Goal: Information Seeking & Learning: Check status

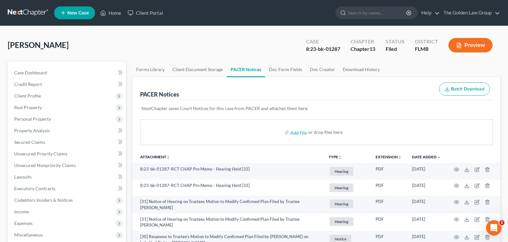
click at [262, 37] on div "Terpstra, Karl Upgraded Case 8:23-bk-01287 Chapter Chapter 13 Status Filed Dist…" at bounding box center [254, 48] width 493 height 28
click at [362, 14] on input "search" at bounding box center [377, 13] width 59 height 12
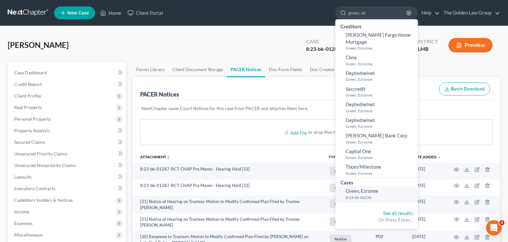
type input "green, ez"
click at [355, 188] on span "Green, Ezronne" at bounding box center [362, 191] width 33 height 6
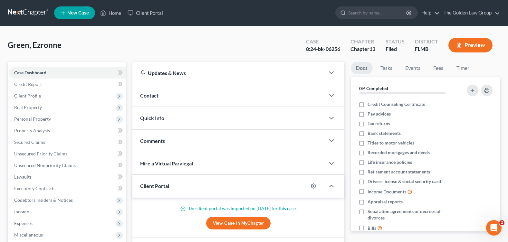
scroll to position [112, 0]
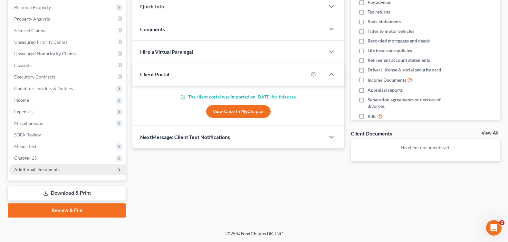
click at [40, 171] on span "Additional Documents" at bounding box center [36, 169] width 45 height 5
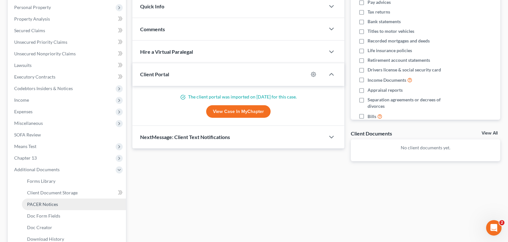
click at [43, 204] on span "PACER Notices" at bounding box center [42, 204] width 31 height 5
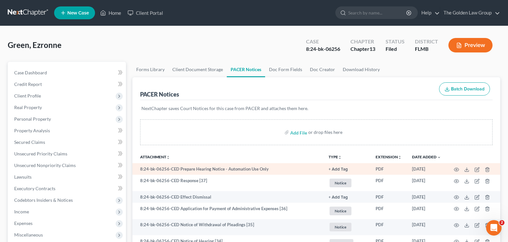
scroll to position [32, 0]
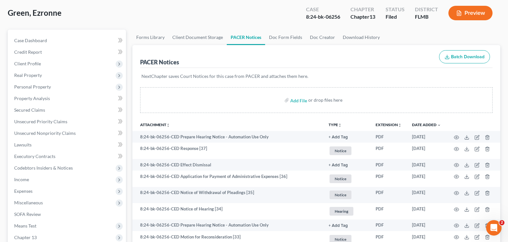
click at [206, 22] on div "Green, Ezronne Upgraded Case 8:24-bk-06256 Chapter Chapter 13 Status Filed Dist…" at bounding box center [254, 16] width 493 height 28
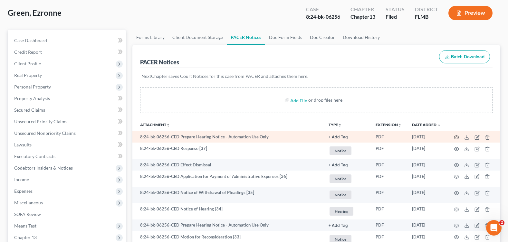
click at [456, 139] on icon "button" at bounding box center [456, 137] width 5 height 5
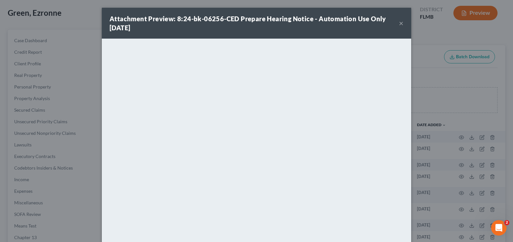
click at [399, 23] on button "×" at bounding box center [401, 23] width 5 height 8
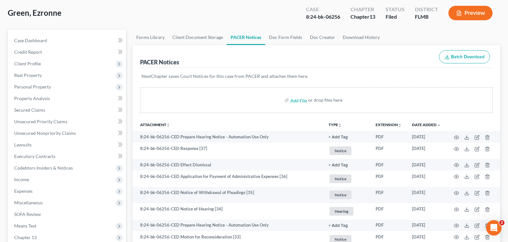
scroll to position [0, 0]
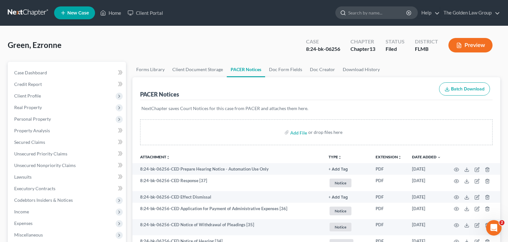
click at [368, 13] on input "search" at bounding box center [377, 13] width 59 height 12
type input "[PERSON_NAME]"
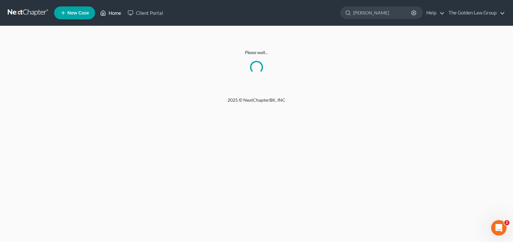
click at [109, 12] on link "Home" at bounding box center [110, 13] width 27 height 12
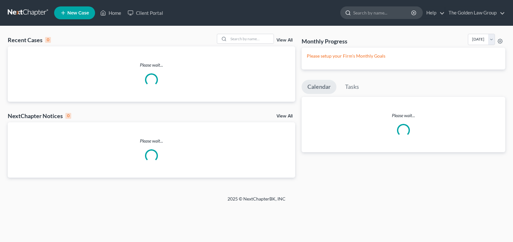
click at [361, 12] on input "search" at bounding box center [382, 13] width 59 height 12
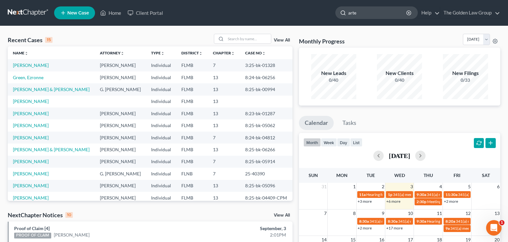
type input "[PERSON_NAME]"
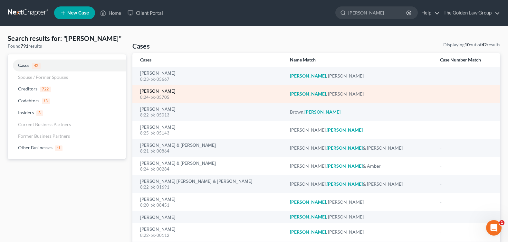
click at [153, 91] on link "[PERSON_NAME]" at bounding box center [157, 91] width 35 height 5
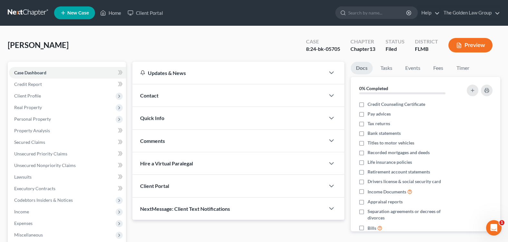
scroll to position [112, 0]
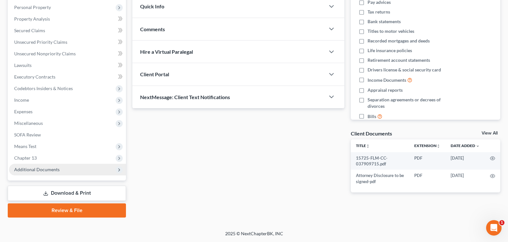
click at [31, 170] on span "Additional Documents" at bounding box center [36, 169] width 45 height 5
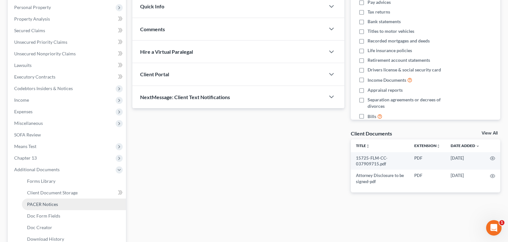
click at [44, 205] on span "PACER Notices" at bounding box center [42, 204] width 31 height 5
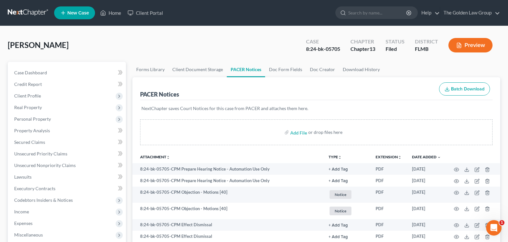
click at [204, 47] on div "[PERSON_NAME] Upgraded Case 8:24-bk-05705 Chapter Chapter 13 Status Filed Distr…" at bounding box center [254, 48] width 493 height 28
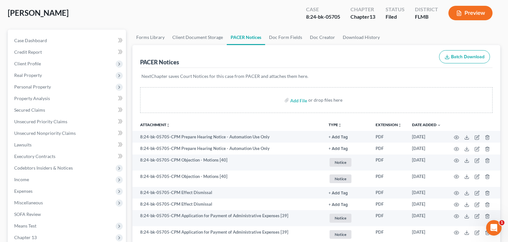
scroll to position [64, 0]
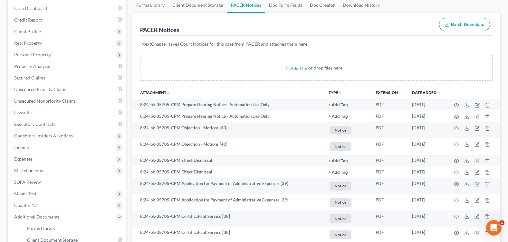
click at [397, 27] on div "PACER Notices Batch Download" at bounding box center [316, 24] width 352 height 23
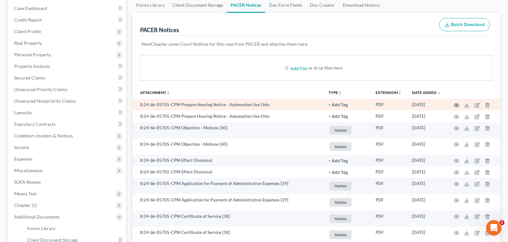
click at [457, 106] on icon "button" at bounding box center [456, 105] width 5 height 5
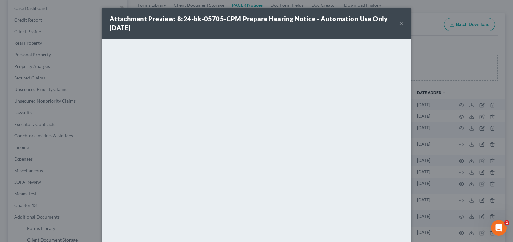
click at [399, 21] on button "×" at bounding box center [401, 23] width 5 height 8
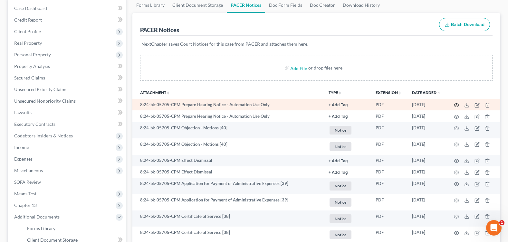
click at [455, 104] on icon "button" at bounding box center [456, 105] width 5 height 5
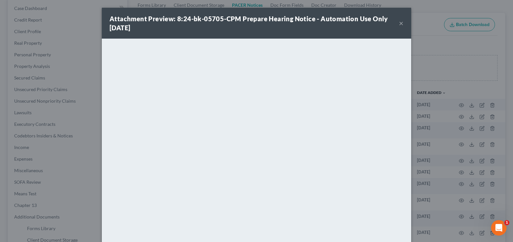
click at [399, 23] on button "×" at bounding box center [401, 23] width 5 height 8
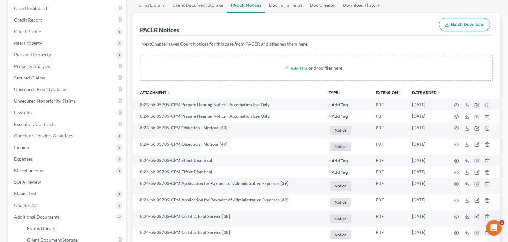
scroll to position [0, 0]
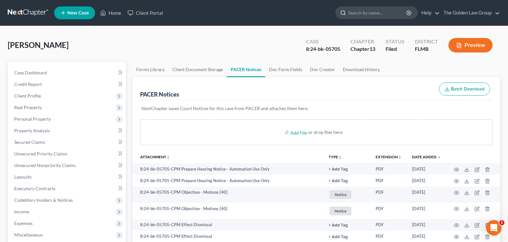
click at [376, 16] on input "search" at bounding box center [377, 13] width 59 height 12
type input "green"
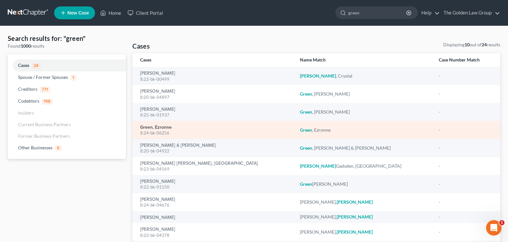
click at [157, 127] on link "Green, Ezronne" at bounding box center [156, 127] width 32 height 5
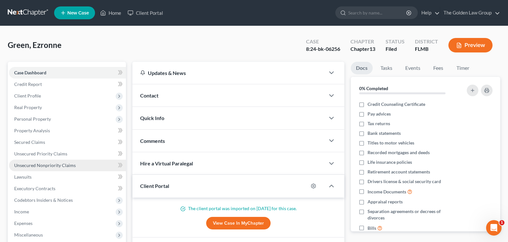
scroll to position [112, 0]
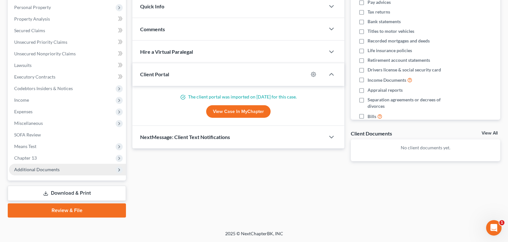
click at [35, 172] on span "Additional Documents" at bounding box center [67, 170] width 117 height 12
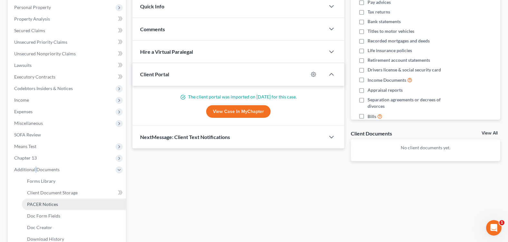
click at [44, 204] on span "PACER Notices" at bounding box center [42, 204] width 31 height 5
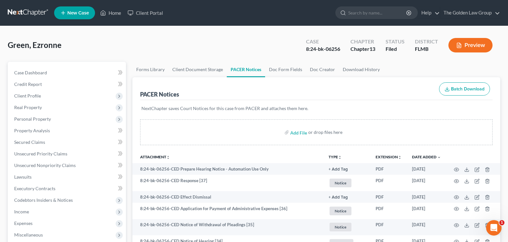
drag, startPoint x: 184, startPoint y: 49, endPoint x: 196, endPoint y: 53, distance: 12.2
click at [185, 49] on div "Green, Ezronne Upgraded Case 8:24-bk-06256 Chapter Chapter 13 Status Filed Dist…" at bounding box center [254, 48] width 493 height 28
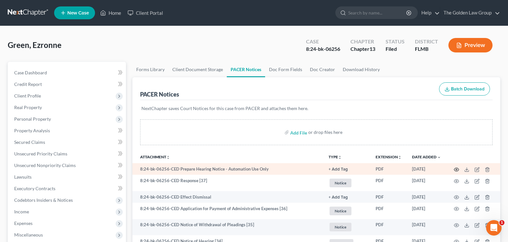
click at [456, 168] on icon "button" at bounding box center [456, 169] width 5 height 5
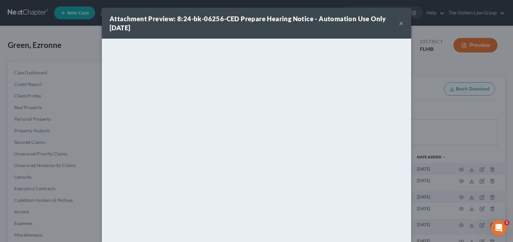
drag, startPoint x: 398, startPoint y: 25, endPoint x: 91, endPoint y: 67, distance: 310.1
click at [399, 25] on button "×" at bounding box center [401, 23] width 5 height 8
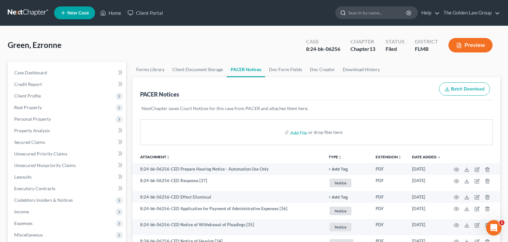
click at [378, 10] on input "search" at bounding box center [377, 13] width 59 height 12
type input "kommi"
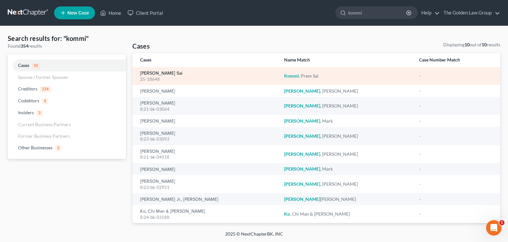
click at [156, 73] on link "[PERSON_NAME] Sai" at bounding box center [161, 73] width 42 height 5
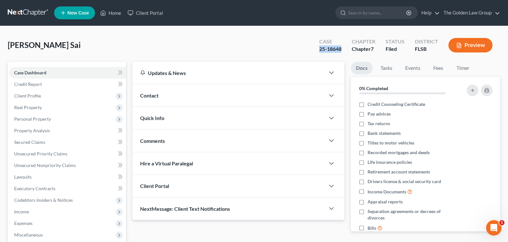
drag, startPoint x: 320, startPoint y: 49, endPoint x: 342, endPoint y: 49, distance: 22.6
click at [342, 49] on div "Case 25-18648" at bounding box center [330, 45] width 33 height 19
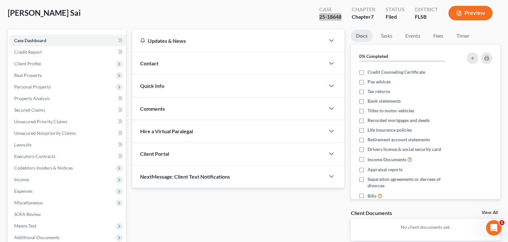
scroll to position [100, 0]
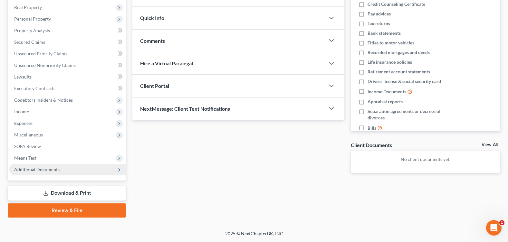
click at [39, 169] on span "Additional Documents" at bounding box center [36, 169] width 45 height 5
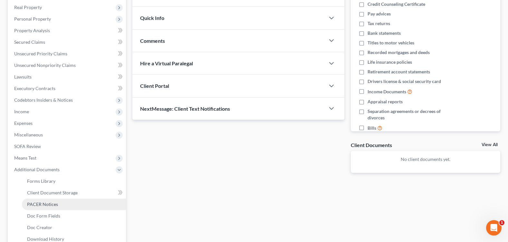
click at [42, 206] on span "PACER Notices" at bounding box center [42, 204] width 31 height 5
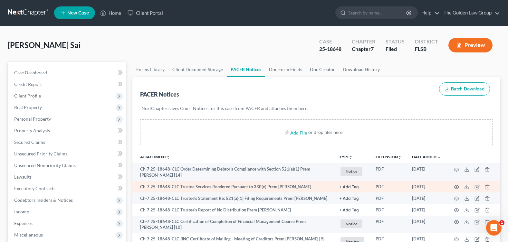
scroll to position [32, 0]
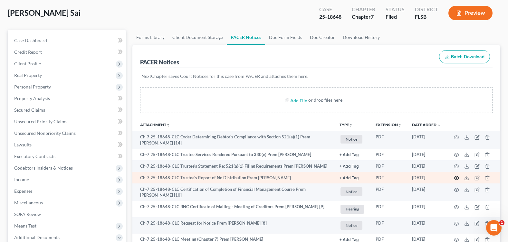
click at [455, 178] on icon "button" at bounding box center [456, 178] width 5 height 5
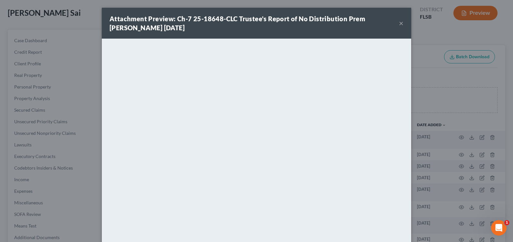
click at [399, 22] on button "×" at bounding box center [401, 23] width 5 height 8
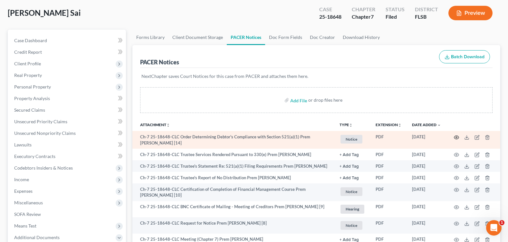
click at [455, 137] on icon "button" at bounding box center [456, 137] width 5 height 5
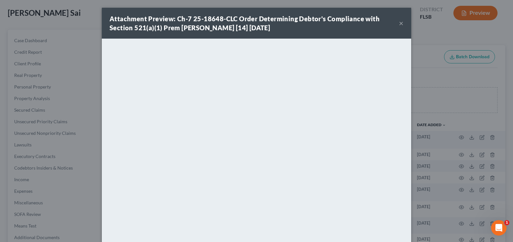
click at [399, 24] on button "×" at bounding box center [401, 23] width 5 height 8
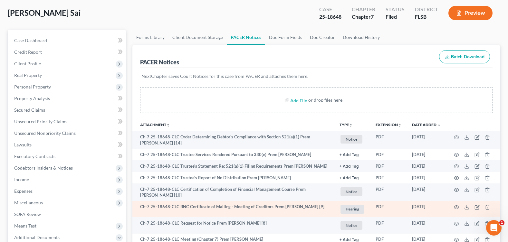
scroll to position [64, 0]
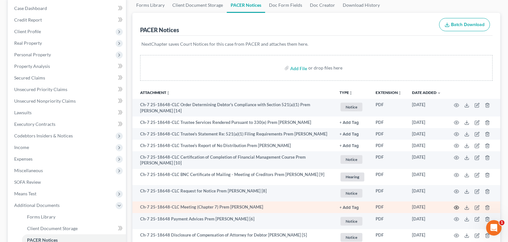
click at [457, 209] on icon "button" at bounding box center [456, 207] width 5 height 5
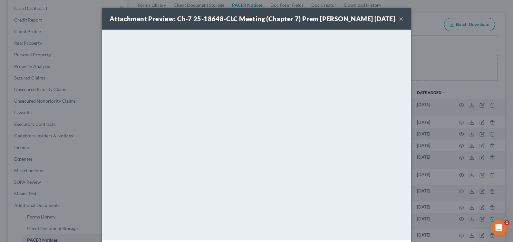
click at [400, 20] on button "×" at bounding box center [401, 19] width 5 height 8
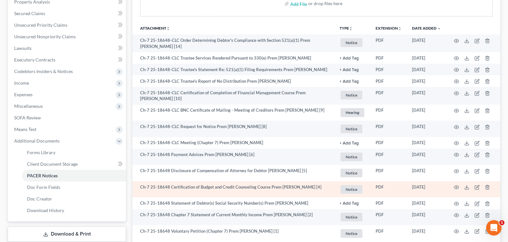
scroll to position [161, 0]
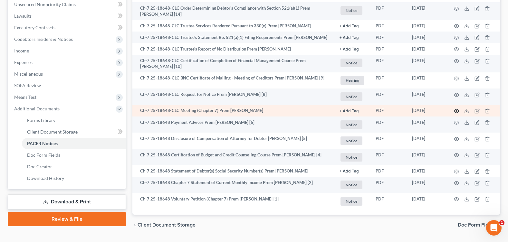
click at [456, 110] on icon "button" at bounding box center [456, 112] width 5 height 4
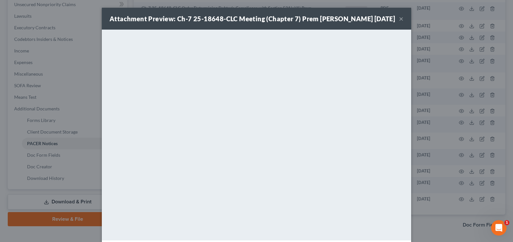
click at [399, 19] on button "×" at bounding box center [401, 19] width 5 height 8
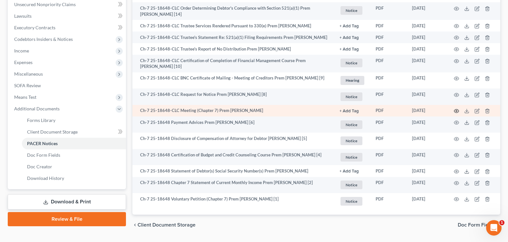
click at [458, 110] on icon "button" at bounding box center [456, 112] width 5 height 4
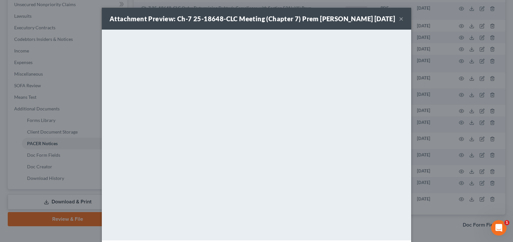
click at [399, 19] on button "×" at bounding box center [401, 19] width 5 height 8
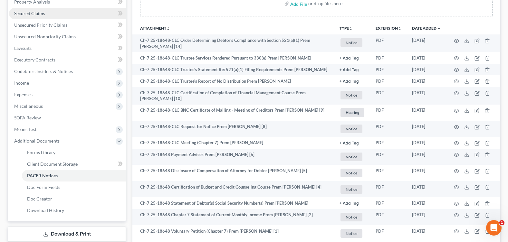
scroll to position [0, 0]
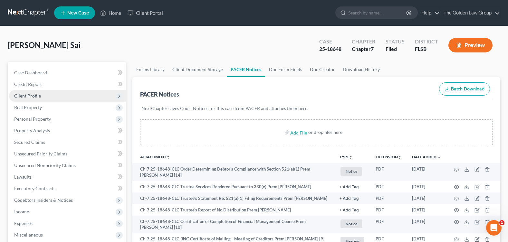
click at [46, 94] on span "Client Profile" at bounding box center [67, 96] width 117 height 12
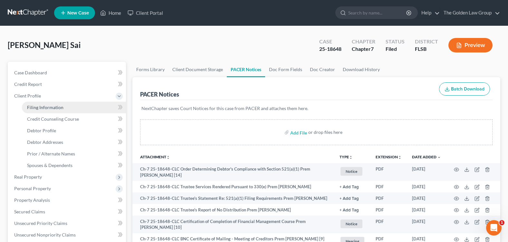
click at [56, 108] on span "Filing Information" at bounding box center [45, 107] width 36 height 5
select select "1"
select select "0"
select select "9"
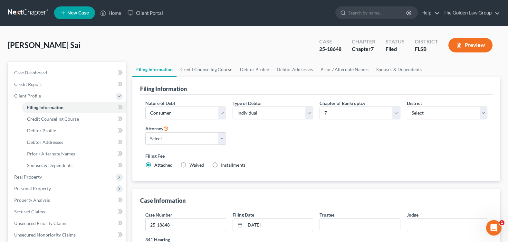
click at [299, 146] on div "Nature of Debt Select Business Consumer Other Nature of Business Select Clearin…" at bounding box center [316, 137] width 349 height 74
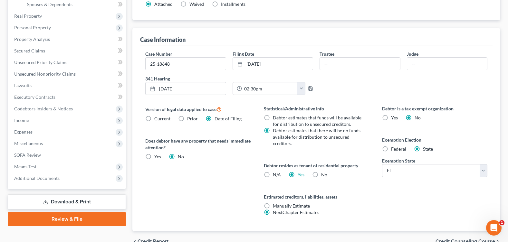
scroll to position [195, 0]
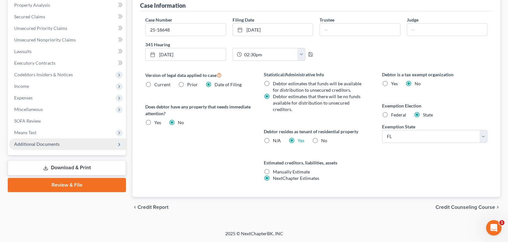
click at [72, 144] on span "Additional Documents" at bounding box center [67, 145] width 117 height 12
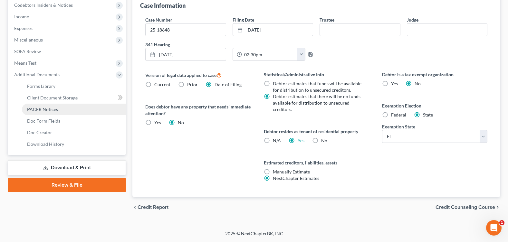
scroll to position [126, 0]
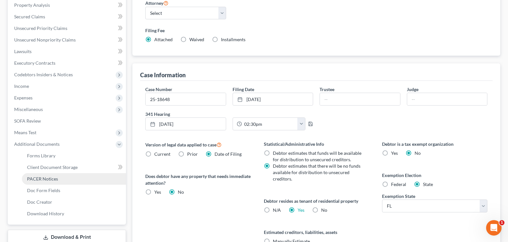
click at [59, 179] on link "PACER Notices" at bounding box center [74, 179] width 104 height 12
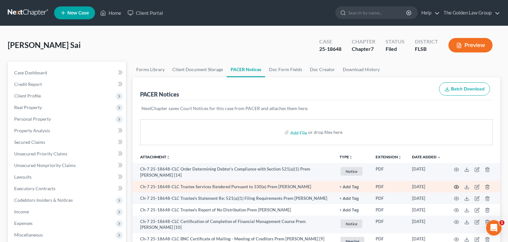
click at [455, 186] on icon "button" at bounding box center [456, 187] width 5 height 5
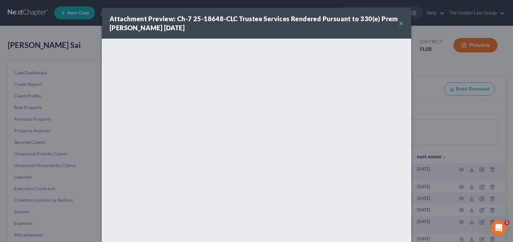
click at [399, 24] on button "×" at bounding box center [401, 23] width 5 height 8
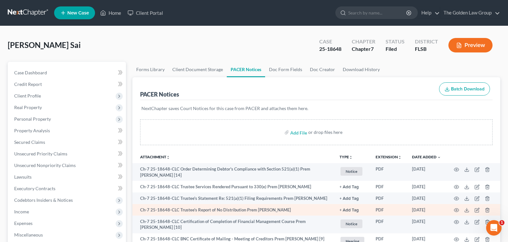
scroll to position [32, 0]
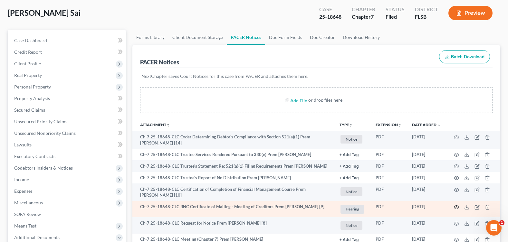
click at [457, 207] on icon "button" at bounding box center [456, 207] width 5 height 5
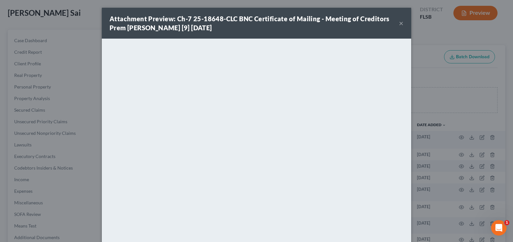
click at [399, 22] on button "×" at bounding box center [401, 23] width 5 height 8
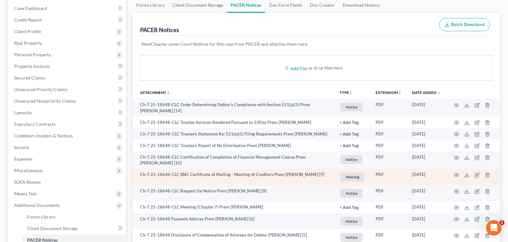
scroll to position [97, 0]
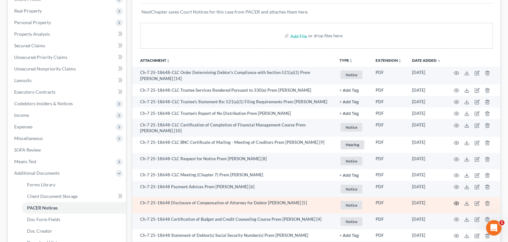
click at [456, 203] on circle "button" at bounding box center [456, 203] width 1 height 1
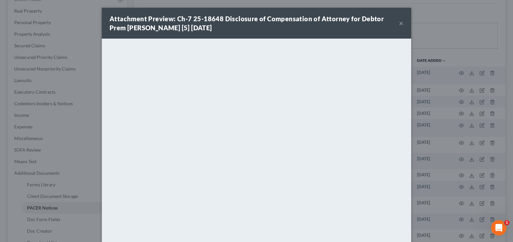
click at [399, 24] on button "×" at bounding box center [401, 23] width 5 height 8
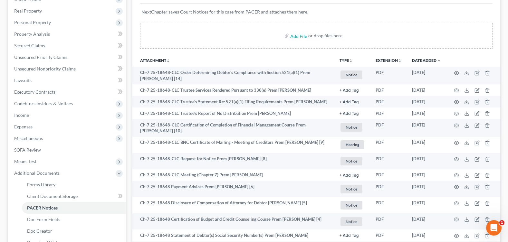
scroll to position [32, 0]
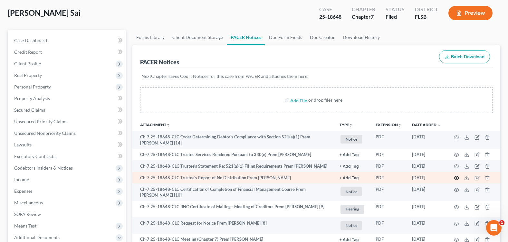
click at [455, 179] on icon "button" at bounding box center [456, 178] width 5 height 5
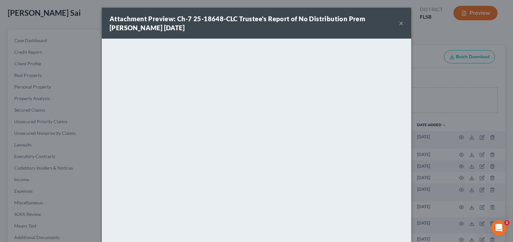
click at [399, 23] on button "×" at bounding box center [401, 23] width 5 height 8
